Goal: Navigation & Orientation: Find specific page/section

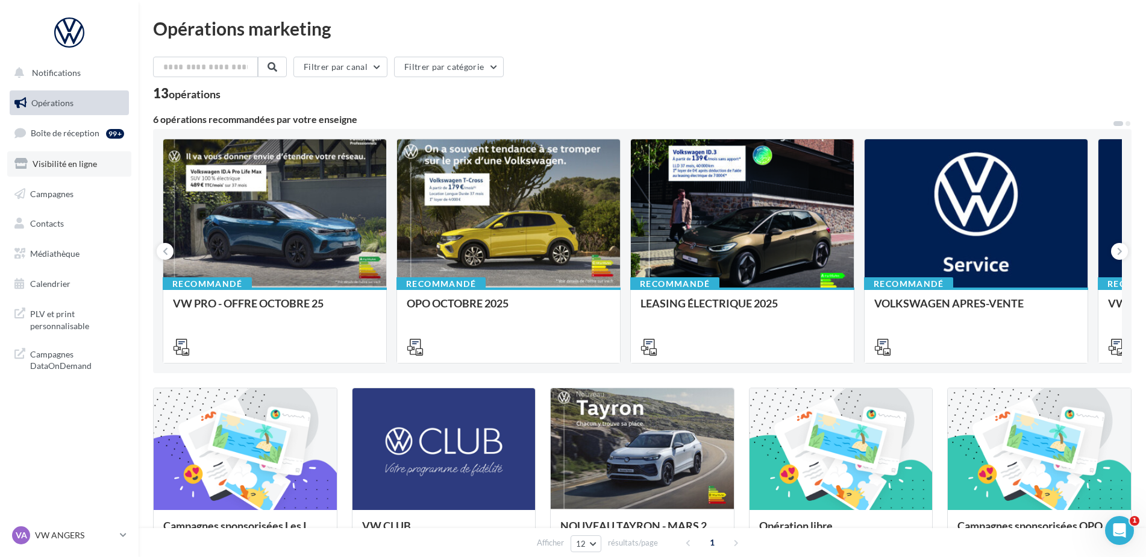
click at [78, 169] on link "Visibilité en ligne" at bounding box center [69, 163] width 124 height 25
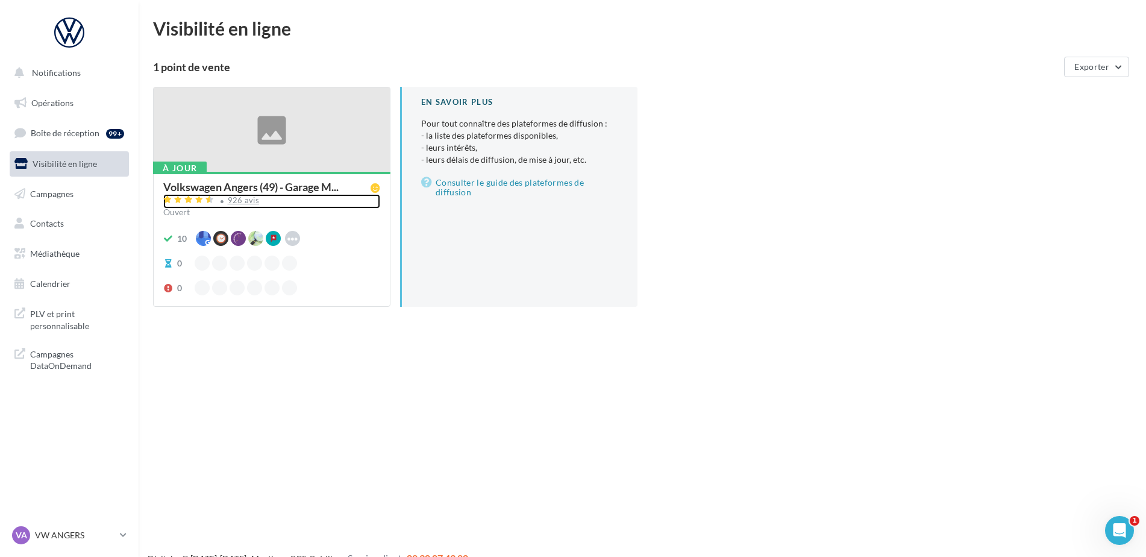
click at [240, 202] on div "926 avis" at bounding box center [244, 200] width 32 height 8
